Goal: Transaction & Acquisition: Subscribe to service/newsletter

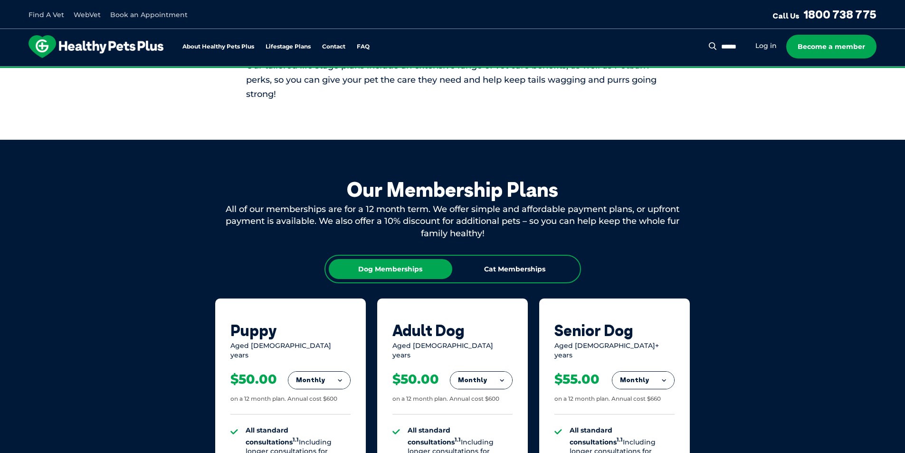
scroll to position [285, 0]
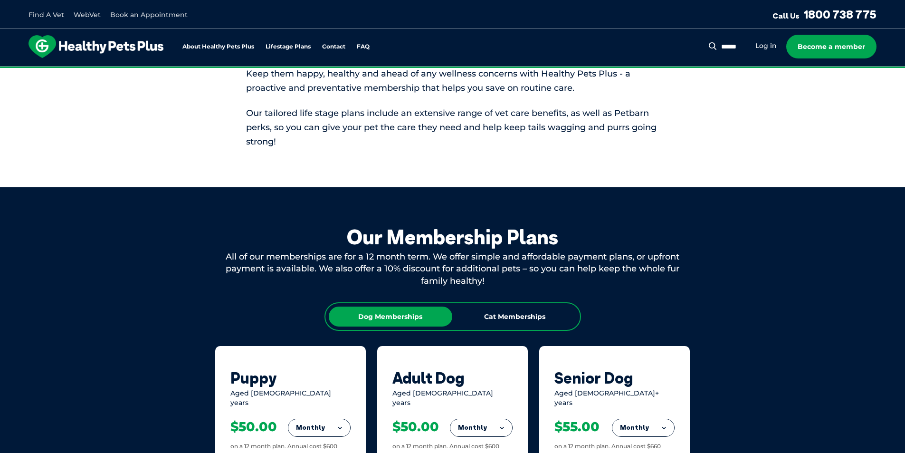
scroll to position [618, 0]
